Goal: Task Accomplishment & Management: Manage account settings

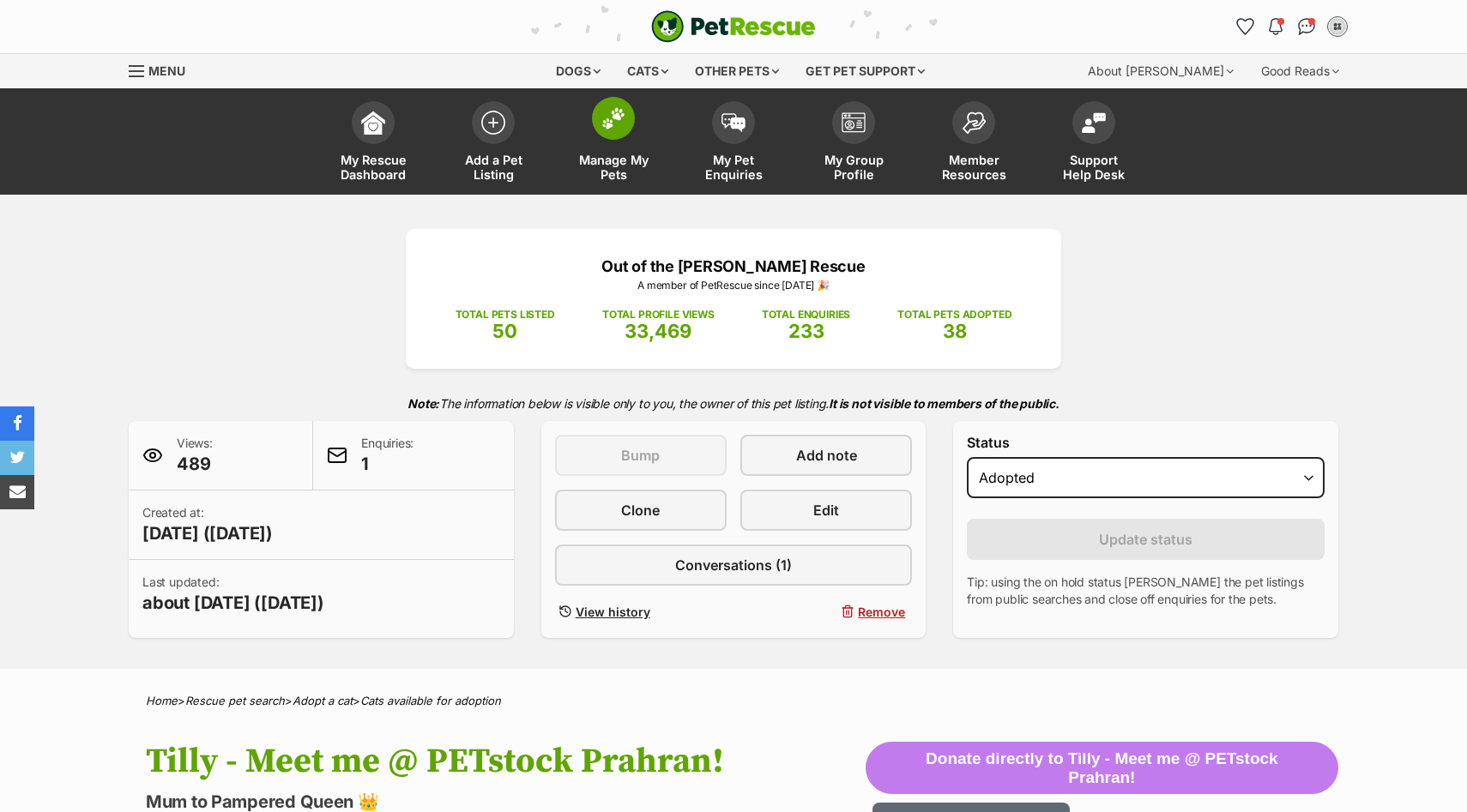
click at [583, 126] on link "Manage My Pets" at bounding box center [613, 144] width 120 height 102
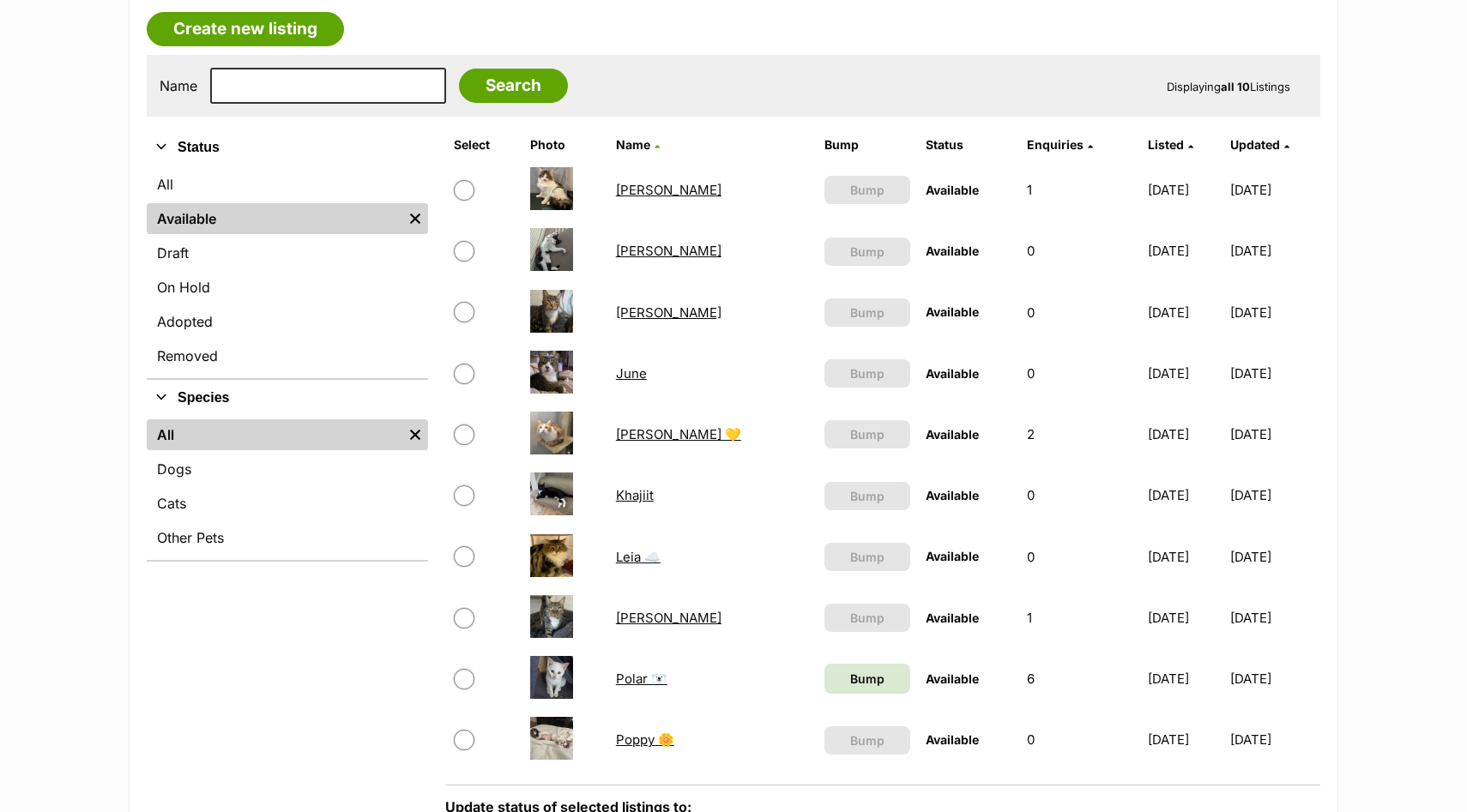
scroll to position [341, 0]
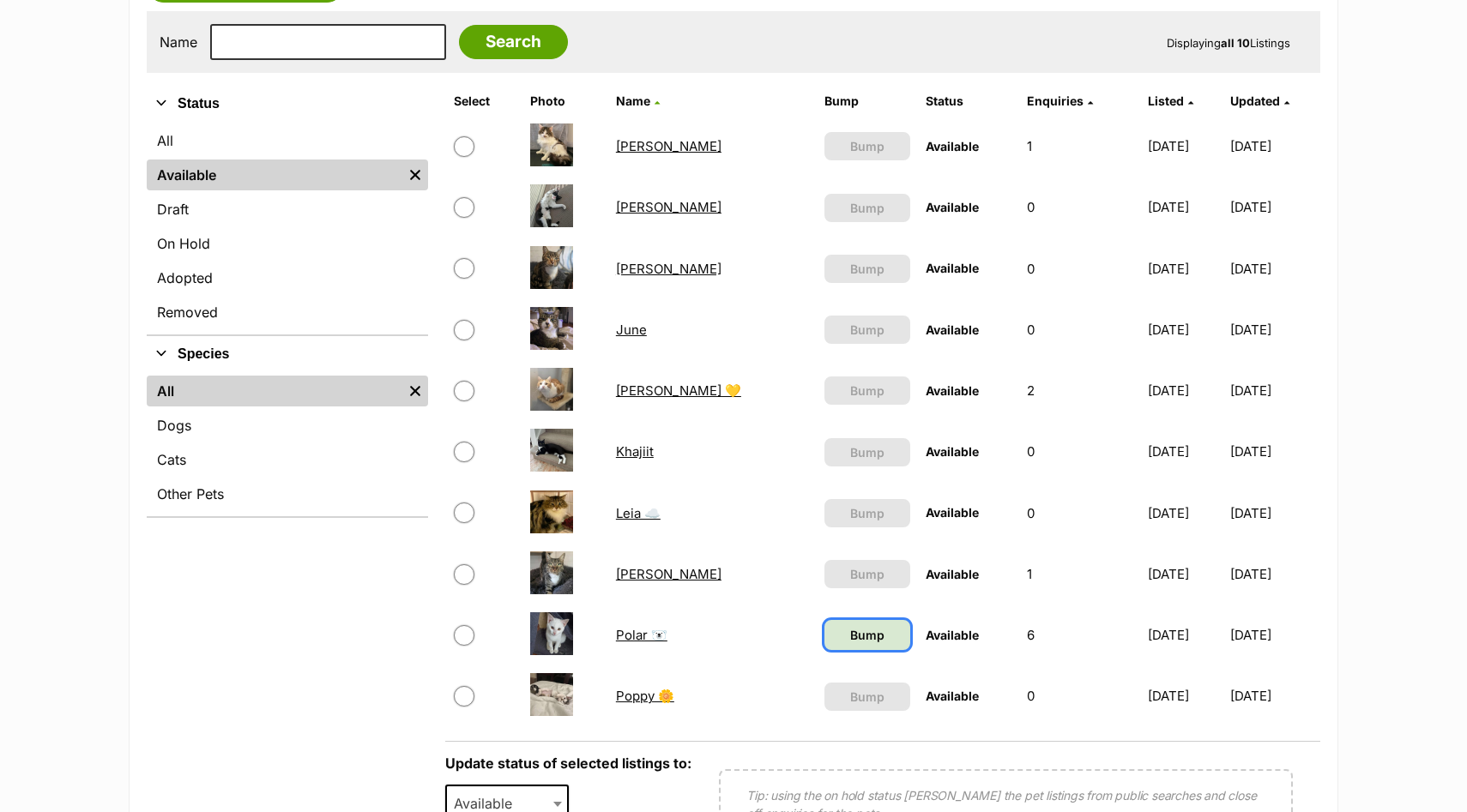
click at [850, 631] on span "Bump" at bounding box center [867, 635] width 34 height 18
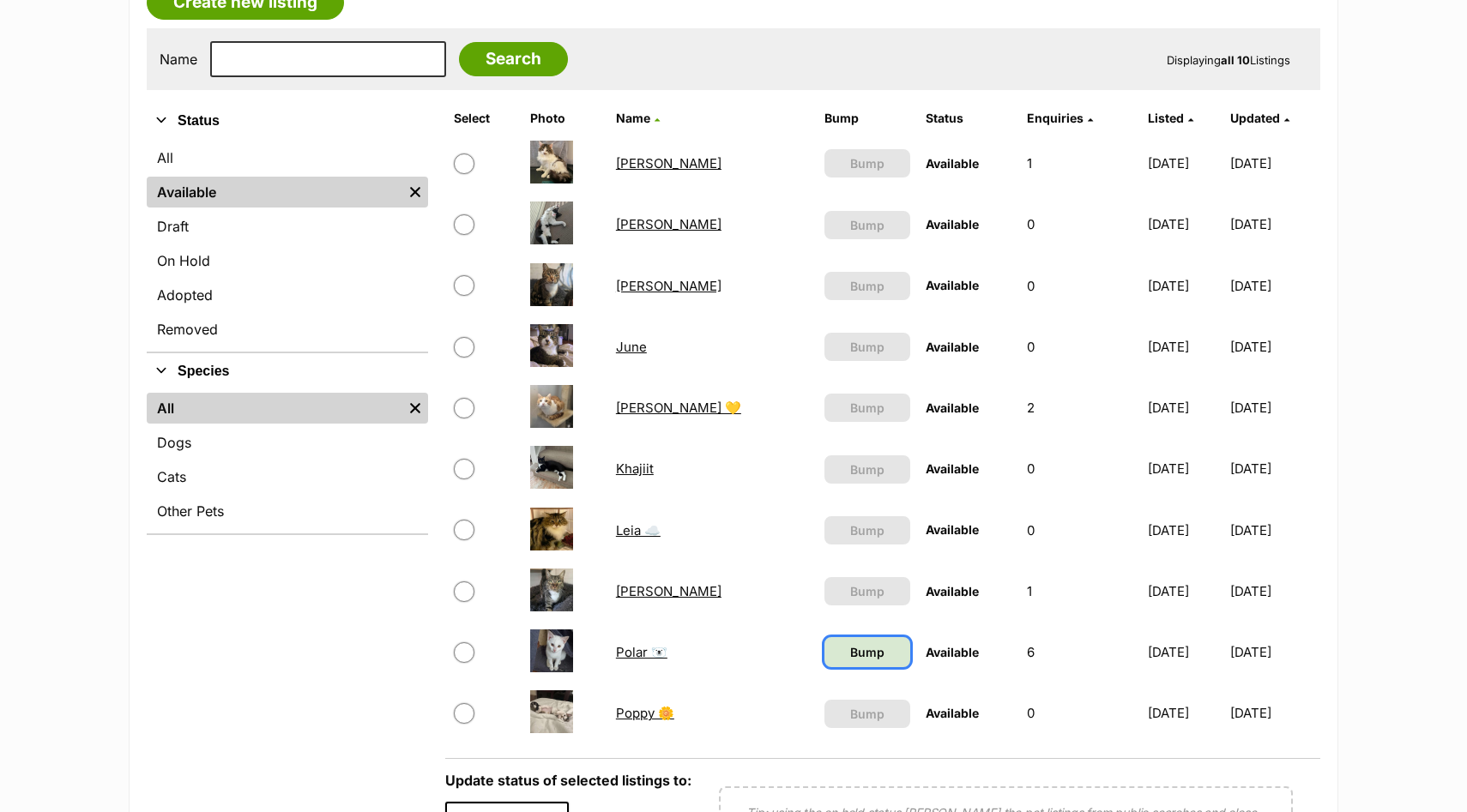
scroll to position [319, 0]
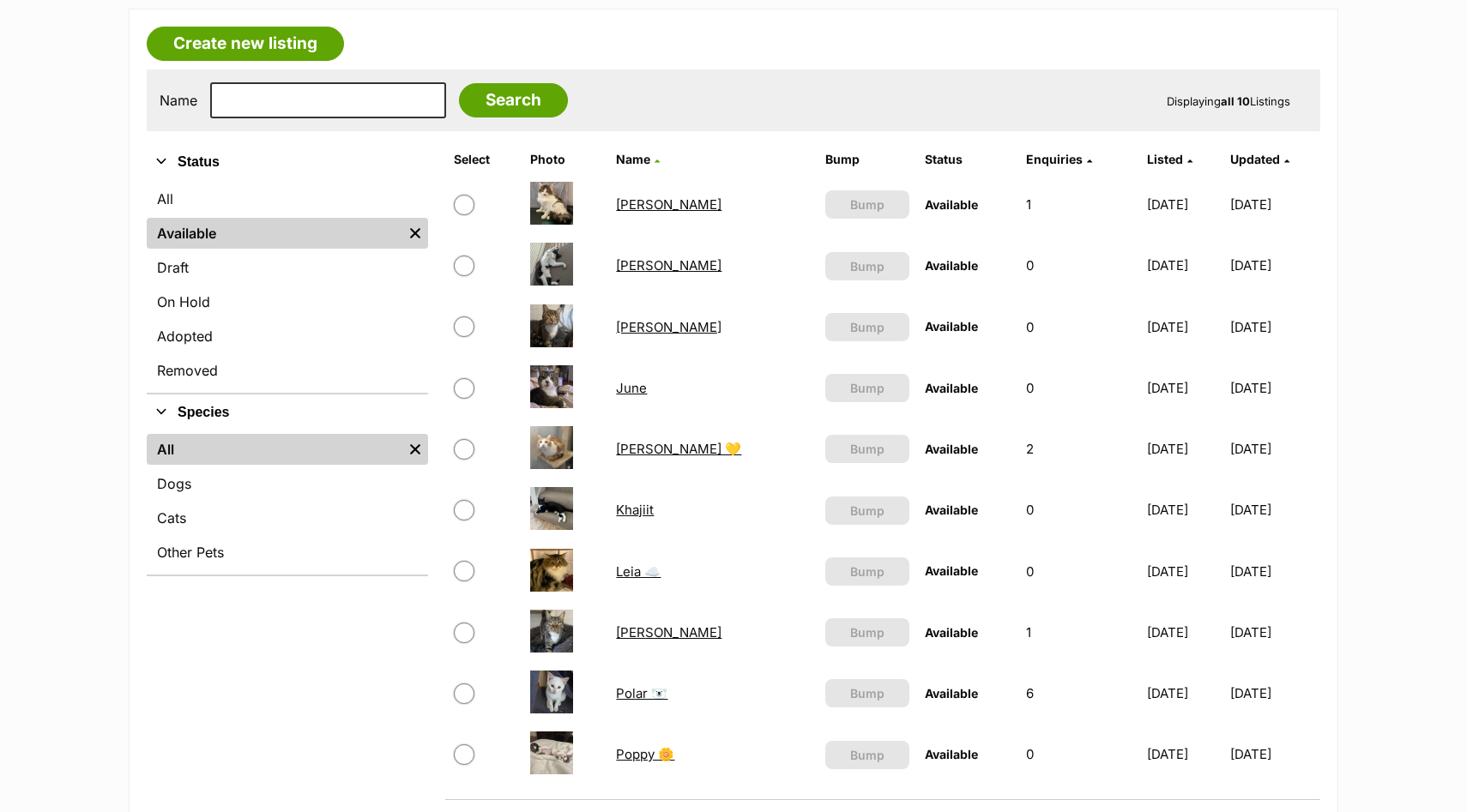
scroll to position [282, 0]
click at [638, 391] on link "June" at bounding box center [632, 389] width 31 height 16
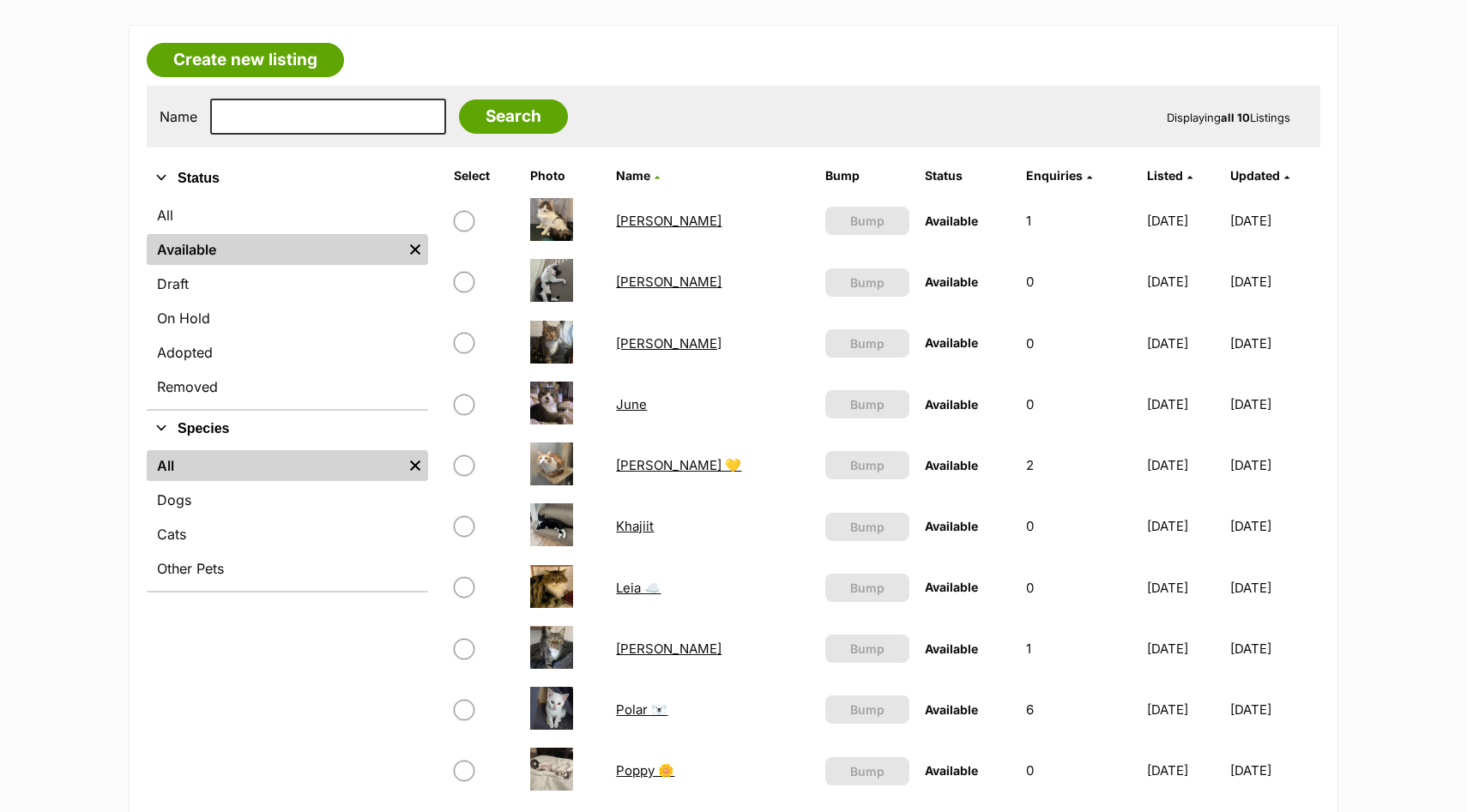
click at [619, 218] on link "[PERSON_NAME]" at bounding box center [669, 220] width 106 height 16
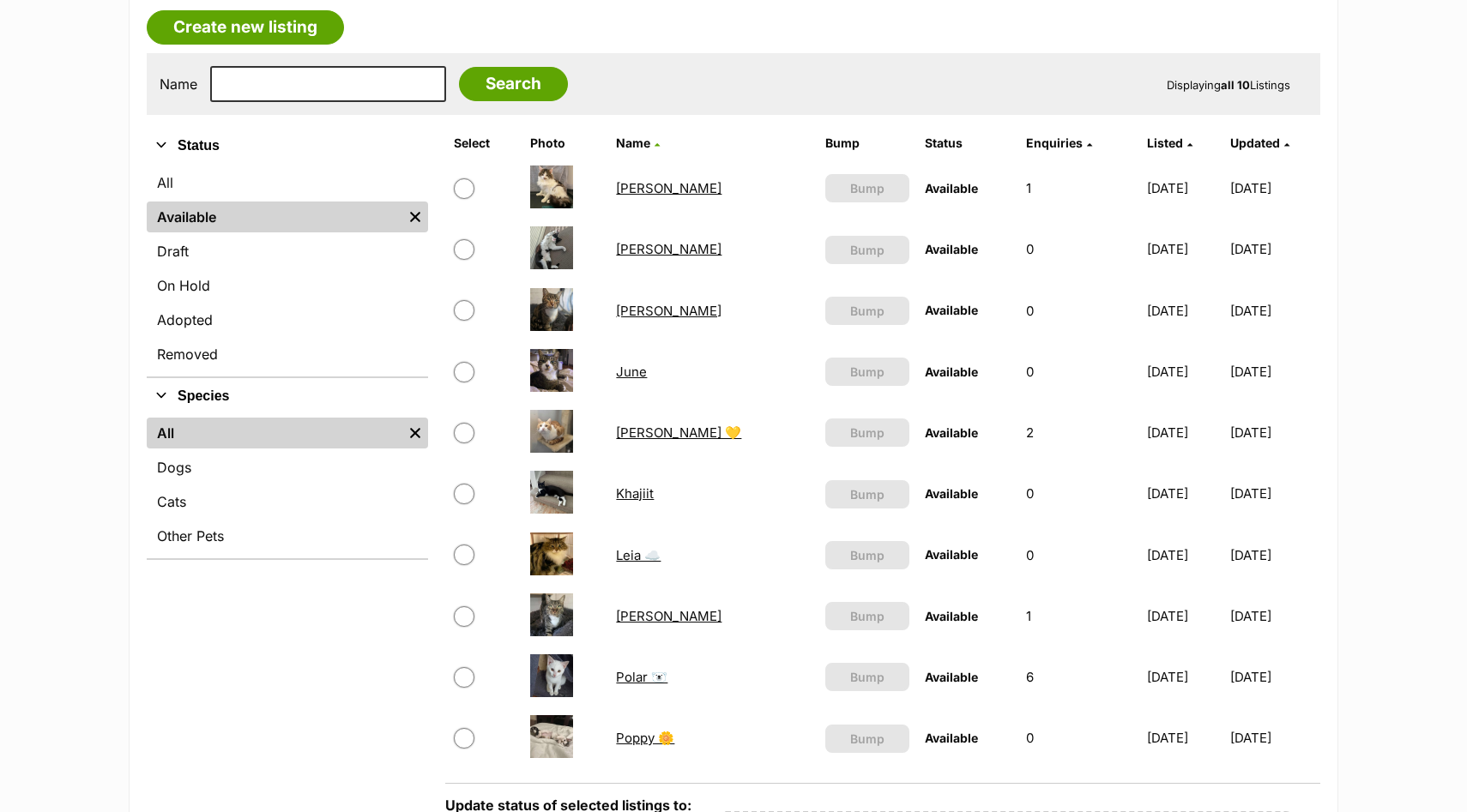
scroll to position [304, 0]
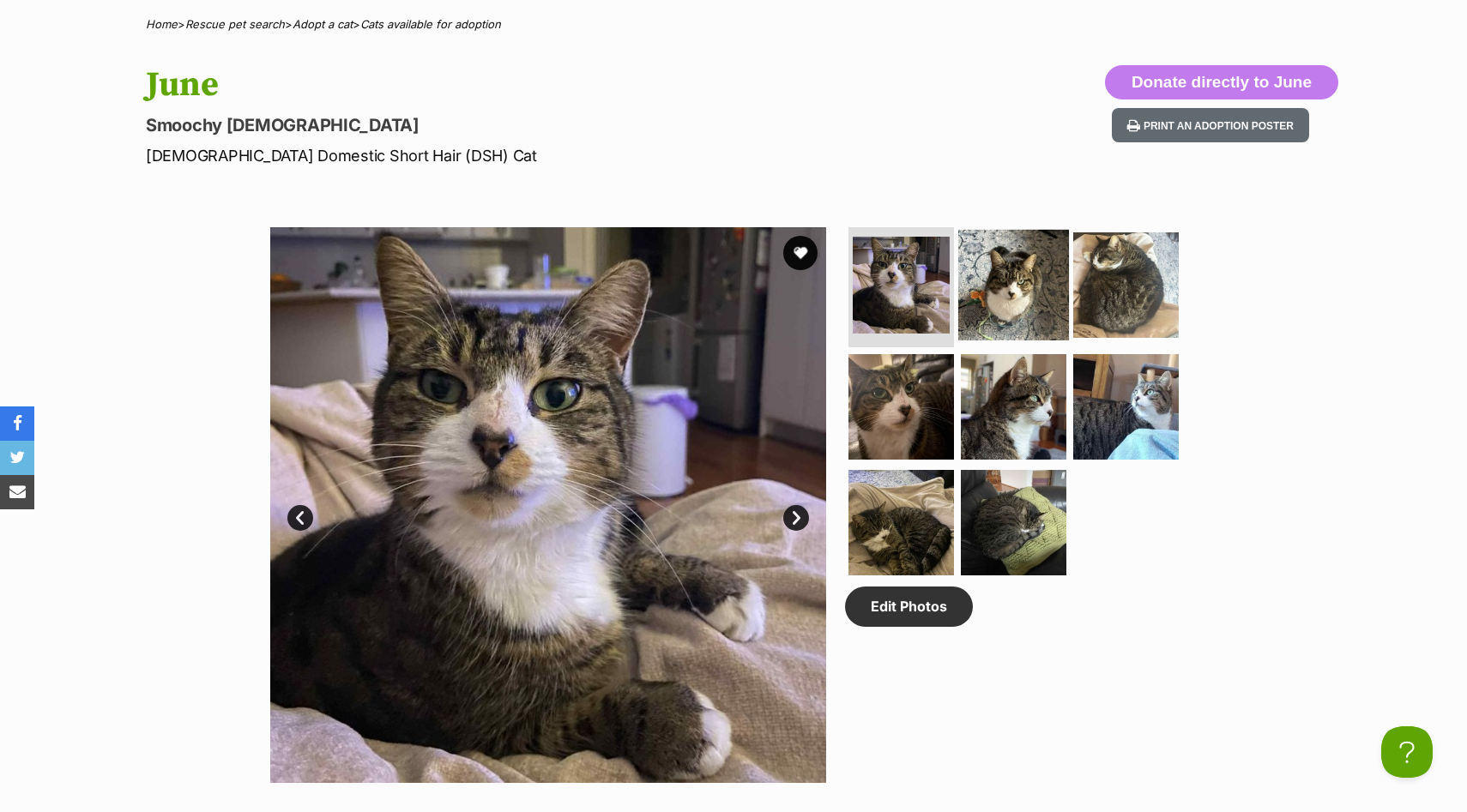
scroll to position [679, 0]
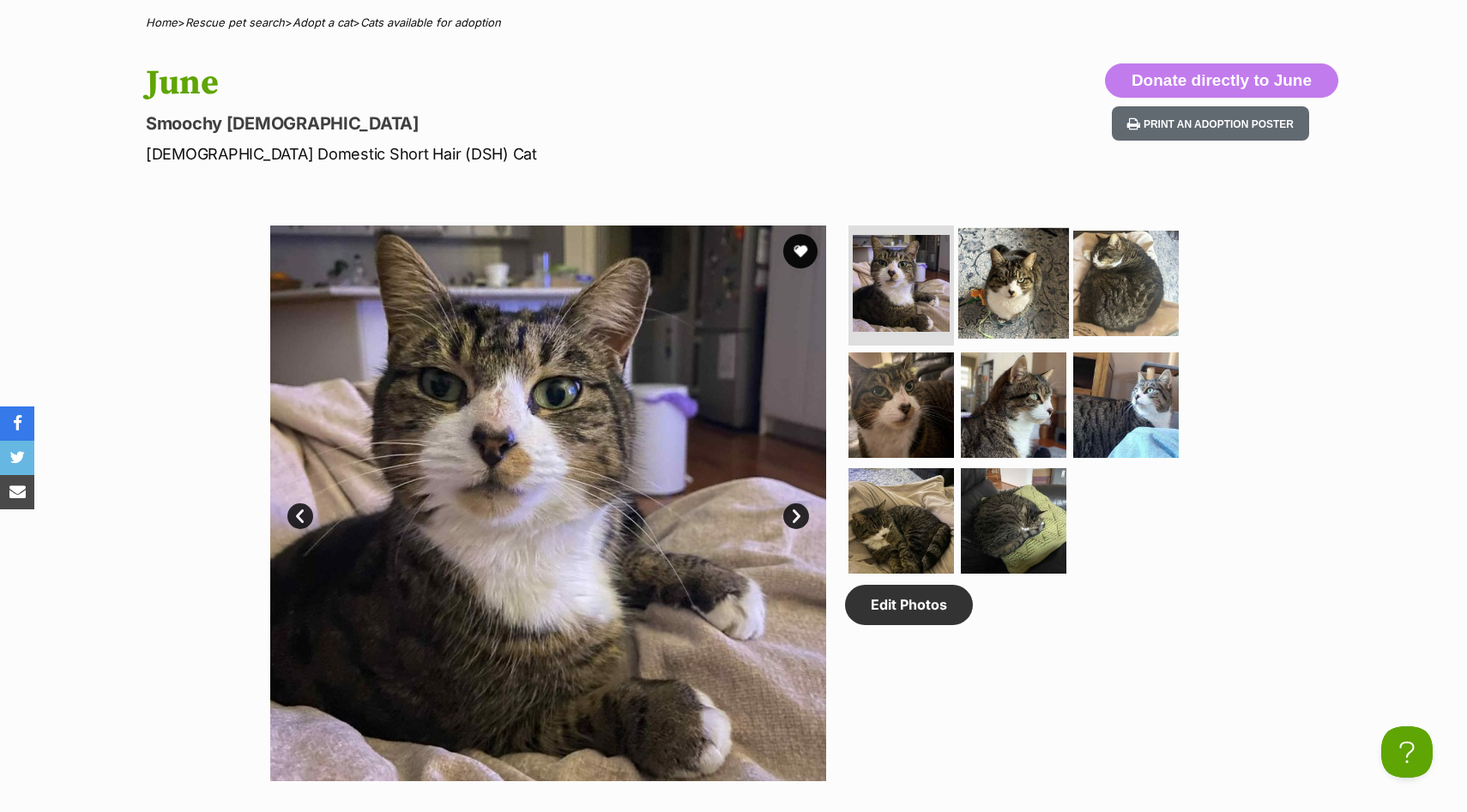
click at [1007, 282] on img at bounding box center [1014, 283] width 111 height 111
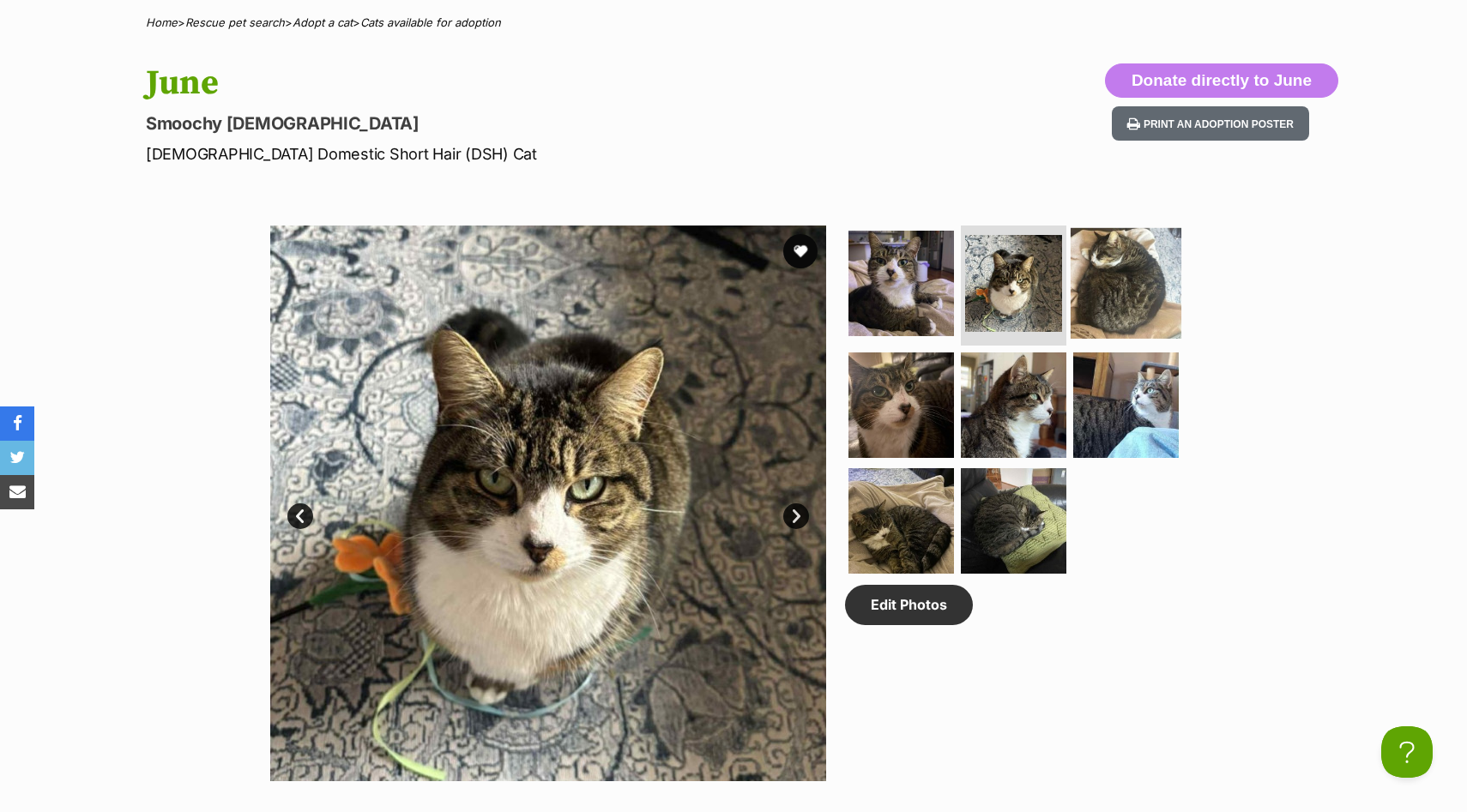
click at [1119, 292] on img at bounding box center [1125, 283] width 111 height 111
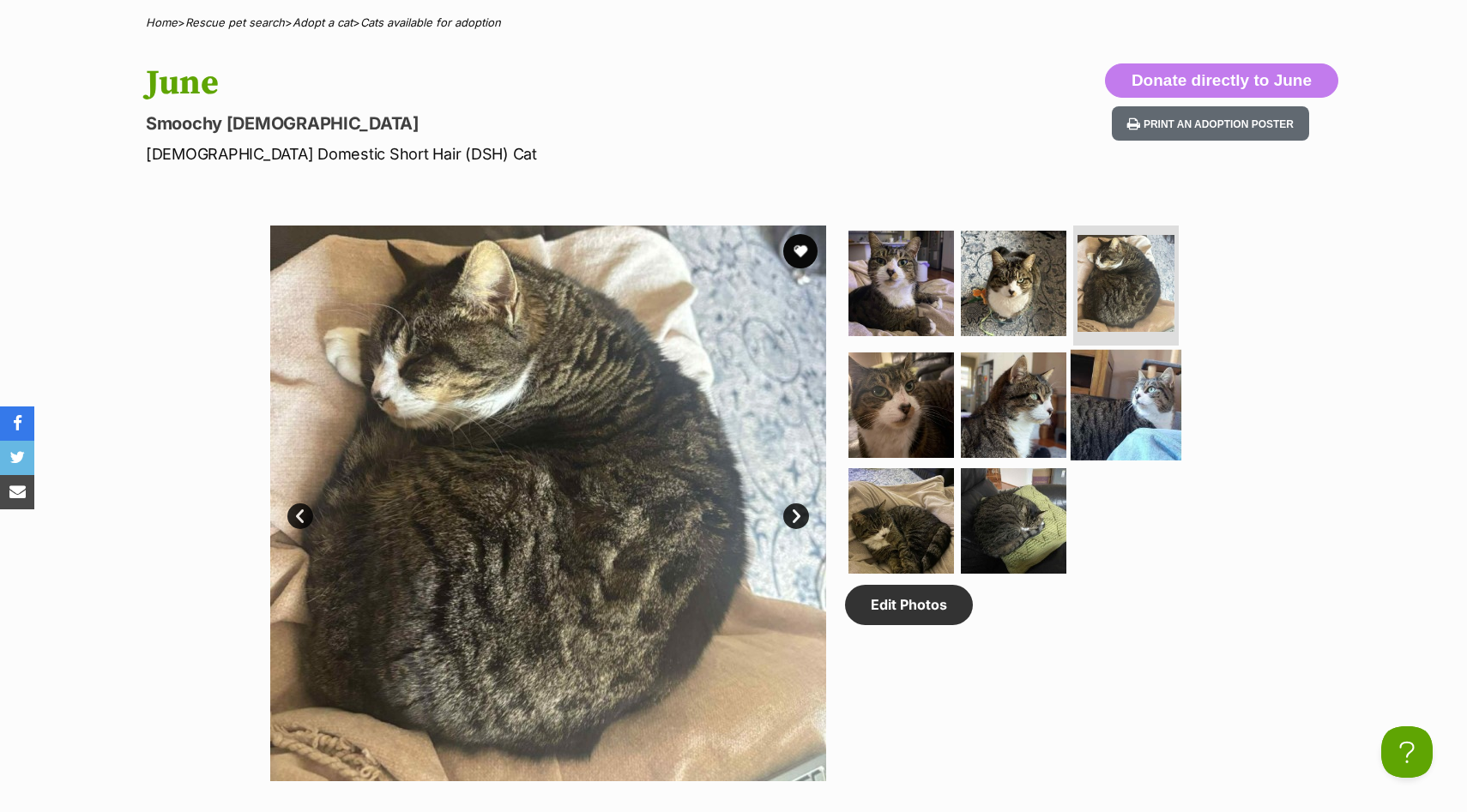
click at [1093, 408] on img at bounding box center [1125, 404] width 111 height 111
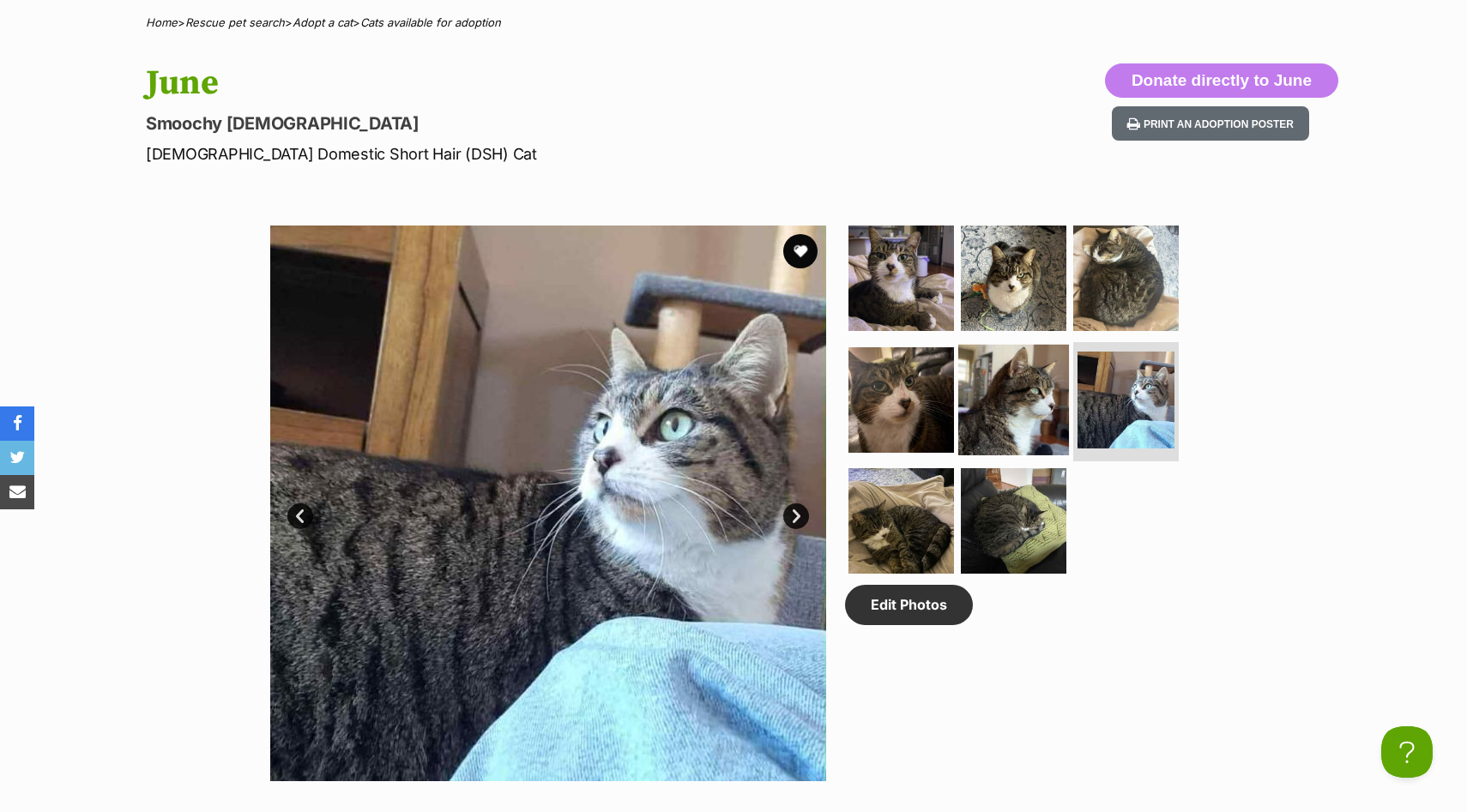
click at [989, 410] on img at bounding box center [1014, 399] width 111 height 111
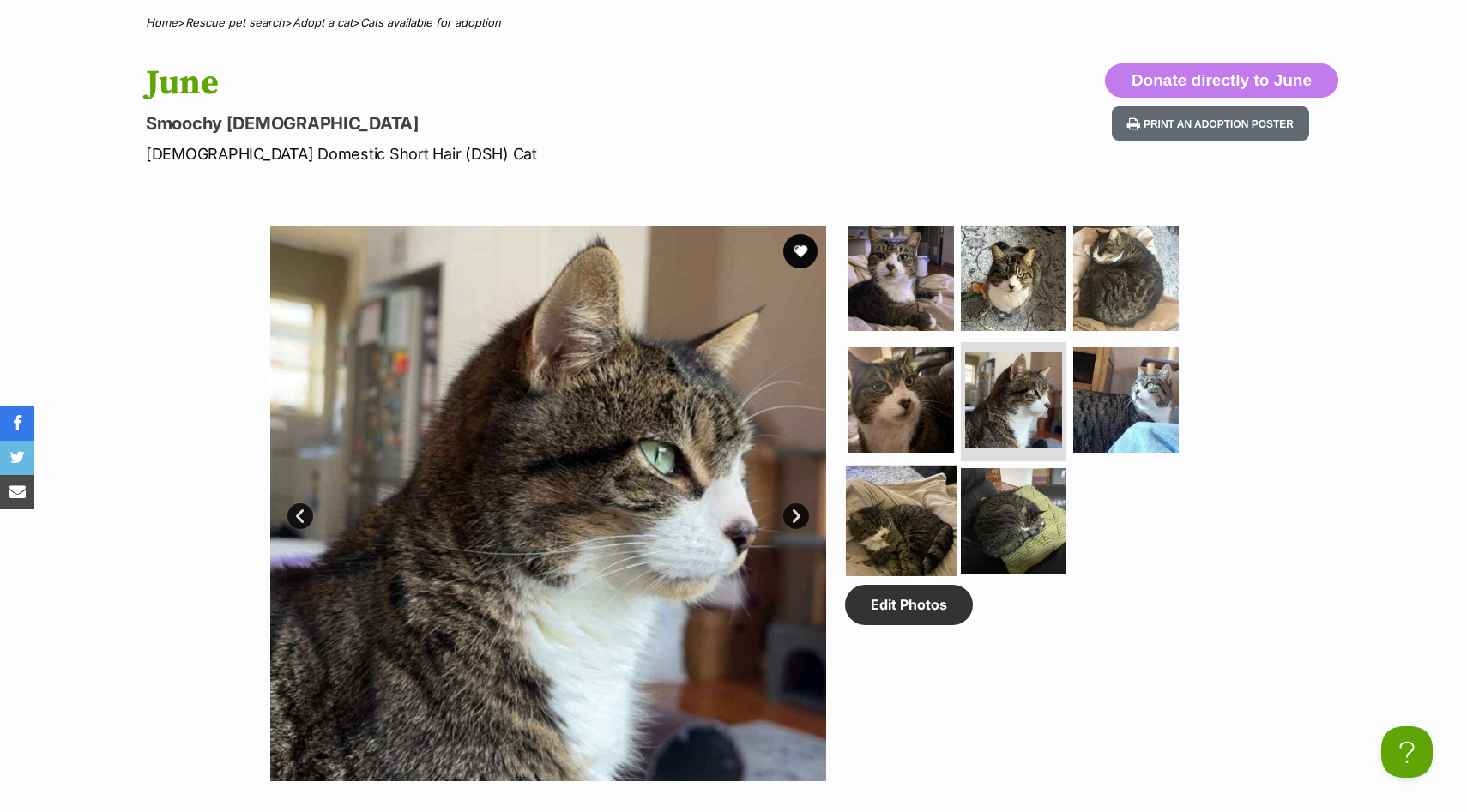
click at [891, 492] on img at bounding box center [901, 520] width 111 height 111
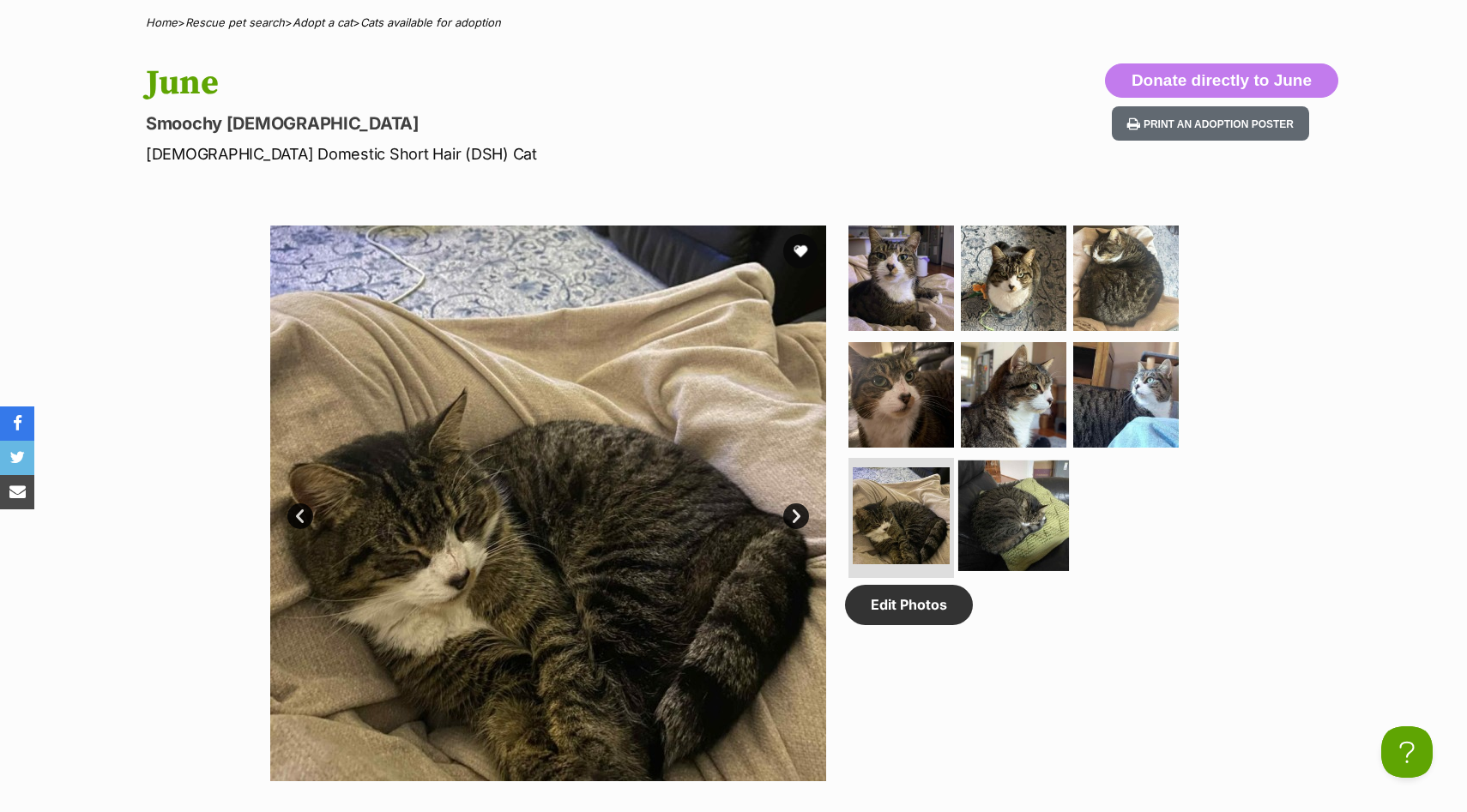
click at [979, 493] on img at bounding box center [1014, 515] width 111 height 111
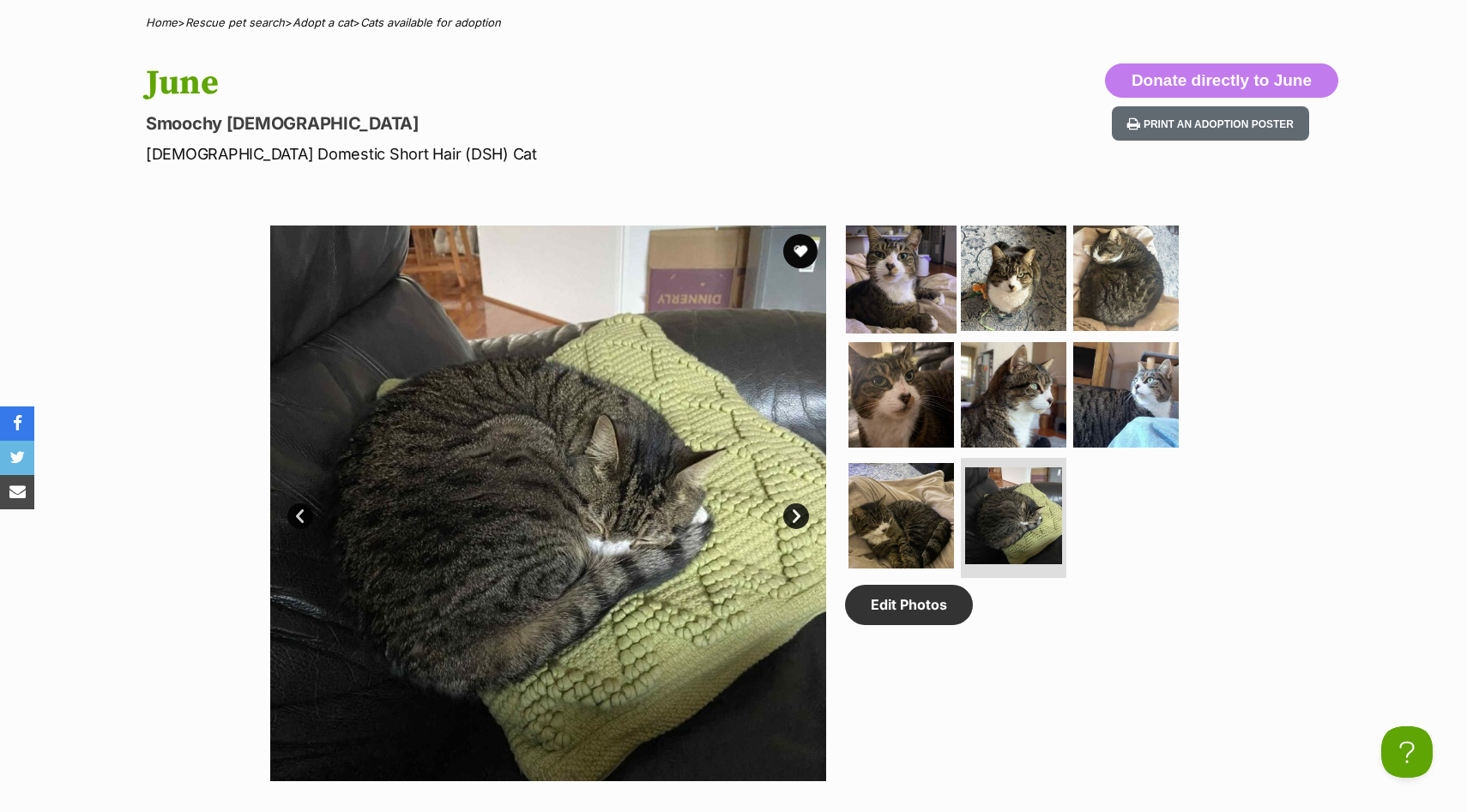
click at [890, 257] on img at bounding box center [901, 278] width 111 height 111
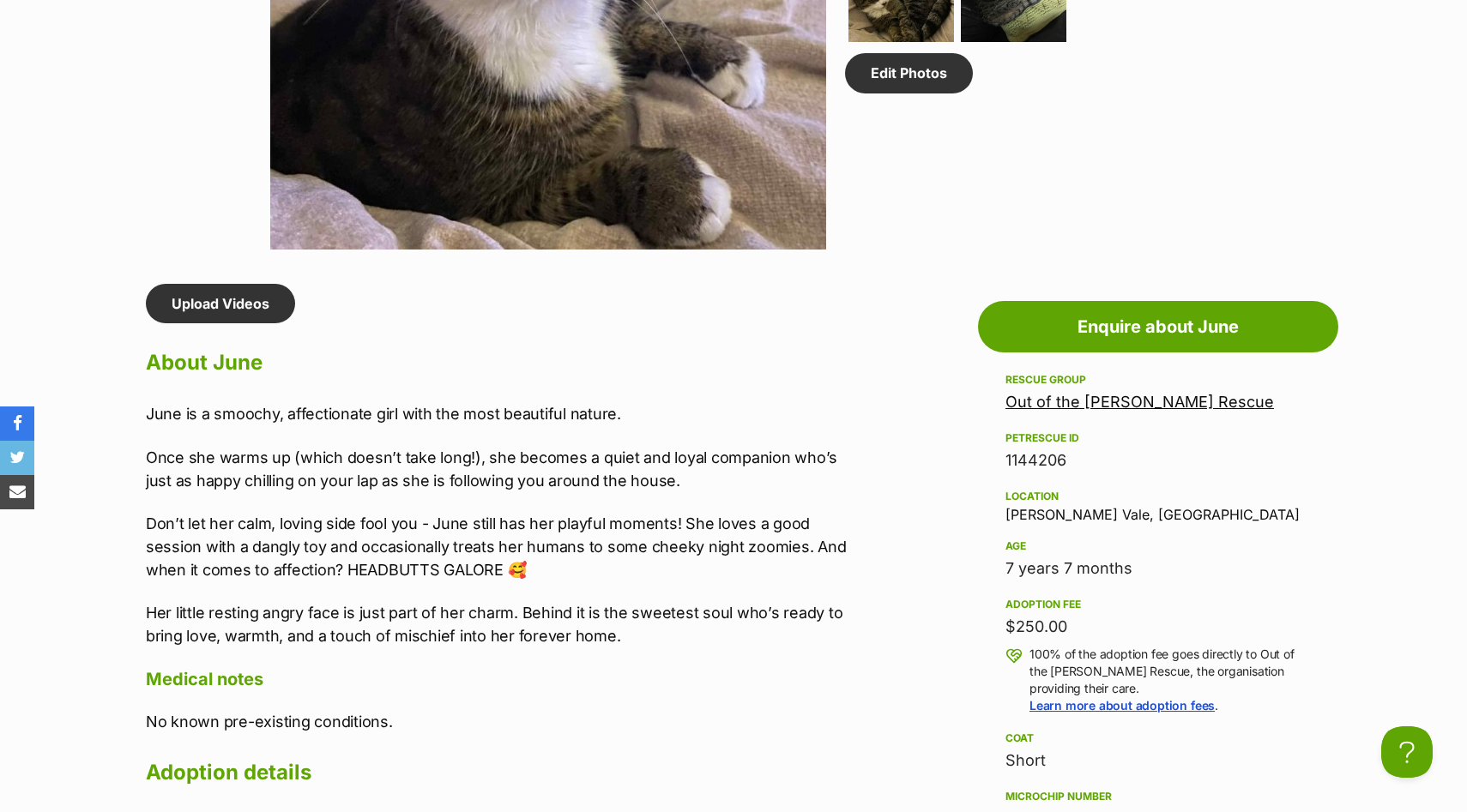
scroll to position [1486, 0]
